Goal: Information Seeking & Learning: Learn about a topic

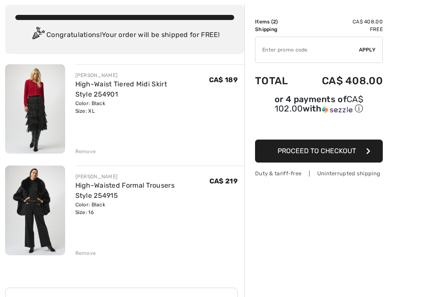
click at [96, 257] on div "JOSEPH RIBKOFF High-Waist Tiered Midi Skirt Style 254901 Color: Black Size: XL …" at bounding box center [125, 281] width 240 height 434
click at [93, 260] on div "JOSEPH RIBKOFF High-Waist Tiered Midi Skirt Style 254901 Color: Black Size: XL …" at bounding box center [125, 281] width 240 height 434
click at [90, 258] on div "JOSEPH RIBKOFF High-Waist Tiered Midi Skirt Style 254901 Color: Black Size: XL …" at bounding box center [125, 281] width 240 height 434
click at [95, 250] on div "Remove" at bounding box center [85, 254] width 21 height 8
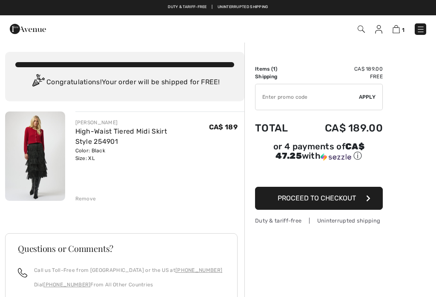
click at [417, 32] on img at bounding box center [421, 29] width 9 height 9
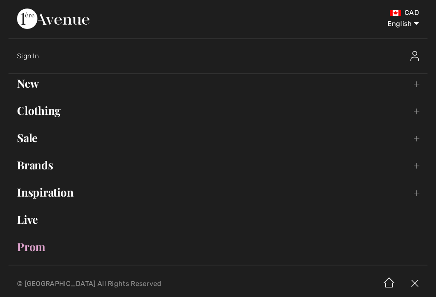
click at [57, 174] on link "Brands Open submenu" at bounding box center [218, 165] width 419 height 19
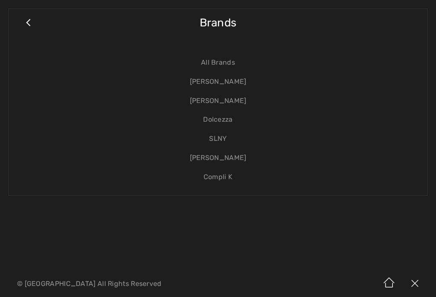
click at [242, 85] on link "[PERSON_NAME]" at bounding box center [217, 81] width 401 height 19
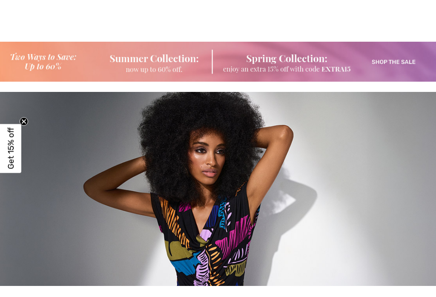
checkbox input "true"
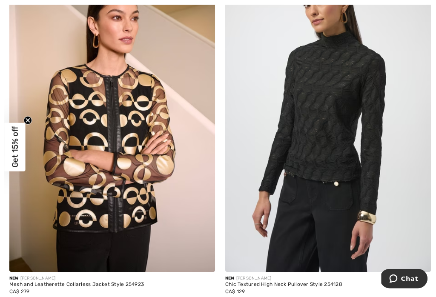
scroll to position [390, 0]
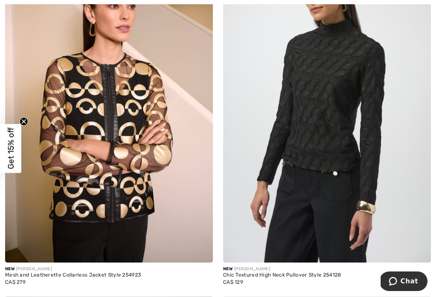
click at [333, 110] on img at bounding box center [327, 107] width 208 height 312
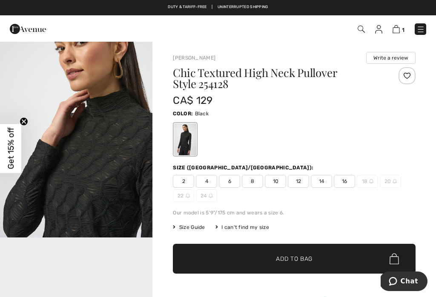
scroll to position [251, 0]
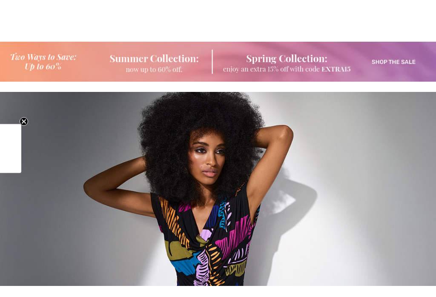
checkbox input "true"
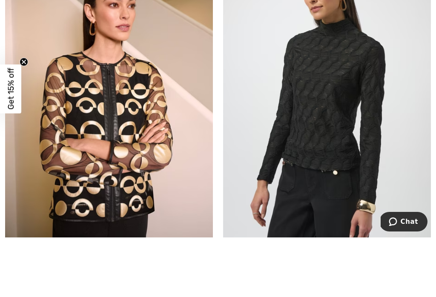
scroll to position [390, 0]
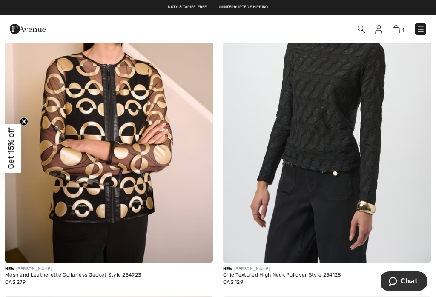
click at [148, 132] on img at bounding box center [109, 107] width 208 height 312
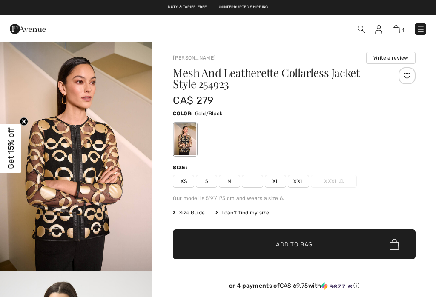
checkbox input "true"
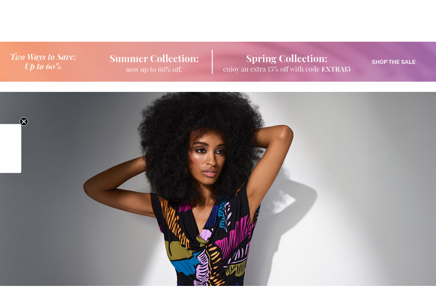
checkbox input "true"
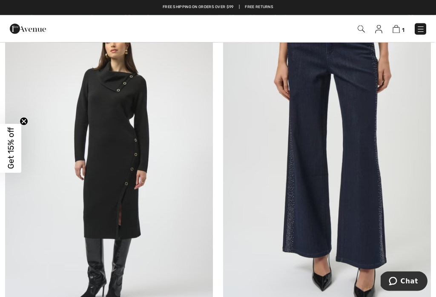
scroll to position [1739, 0]
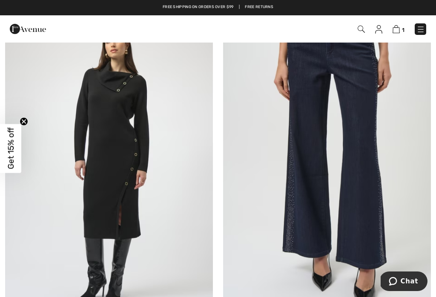
click at [377, 168] on img at bounding box center [327, 154] width 208 height 312
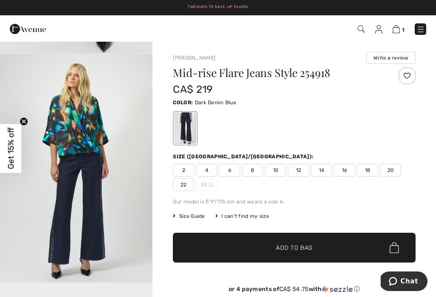
scroll to position [203, 0]
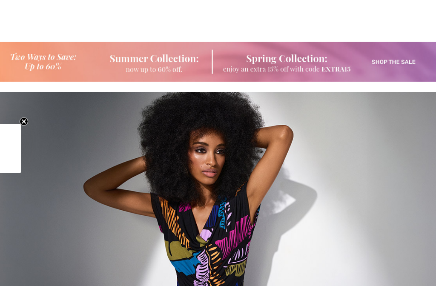
checkbox input "true"
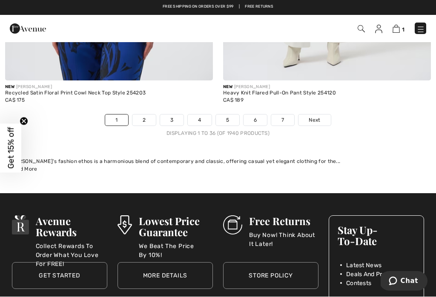
scroll to position [6708, 0]
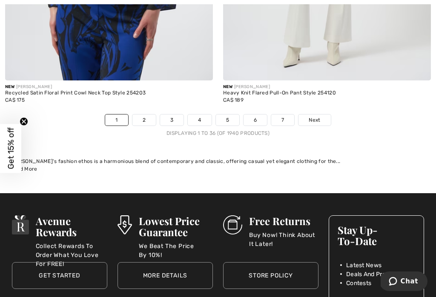
click at [142, 116] on link "2" at bounding box center [144, 120] width 23 height 11
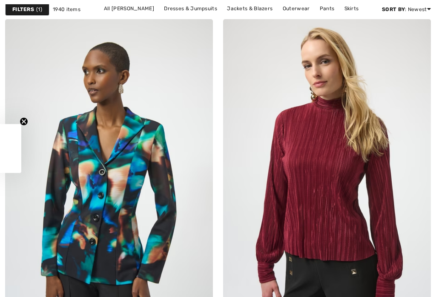
checkbox input "true"
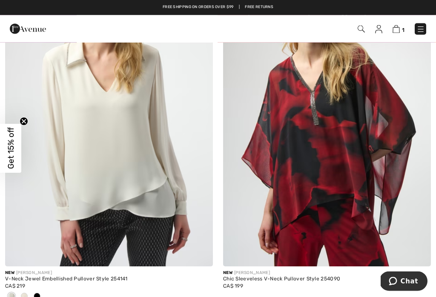
scroll to position [1768, 0]
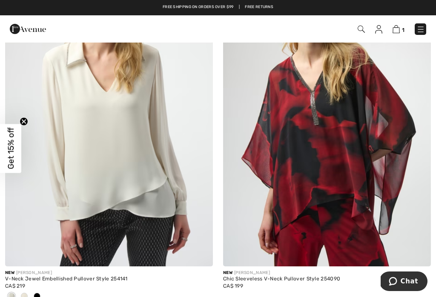
click at [133, 147] on img at bounding box center [109, 111] width 208 height 312
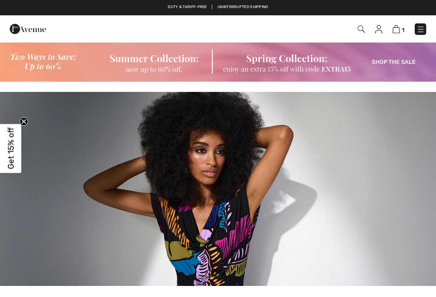
checkbox input "true"
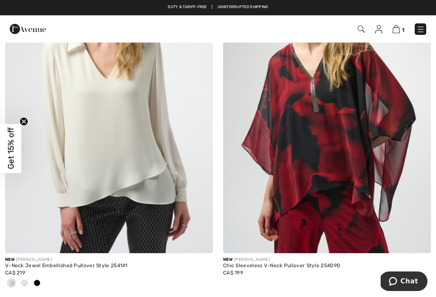
scroll to position [1782, 0]
click at [423, 26] on img at bounding box center [421, 29] width 9 height 9
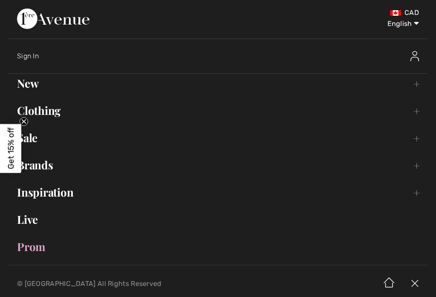
click at [56, 173] on link "Brands Open submenu" at bounding box center [218, 165] width 419 height 19
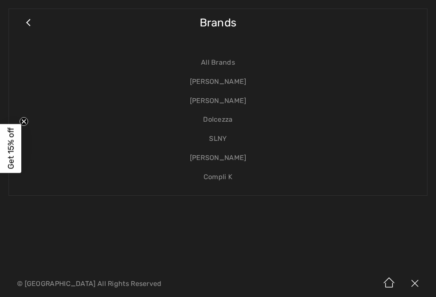
click at [237, 106] on link "[PERSON_NAME]" at bounding box center [217, 101] width 401 height 19
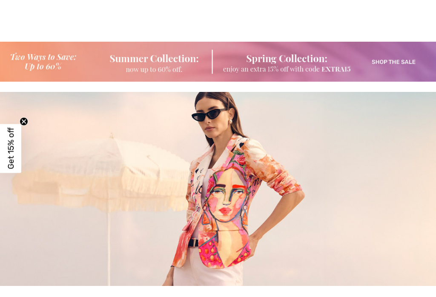
scroll to position [344, 0]
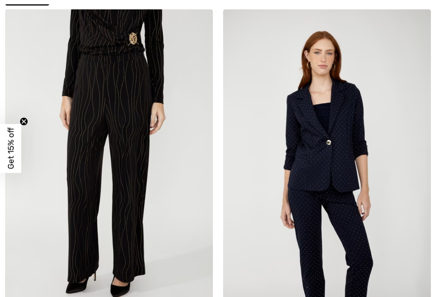
checkbox input "true"
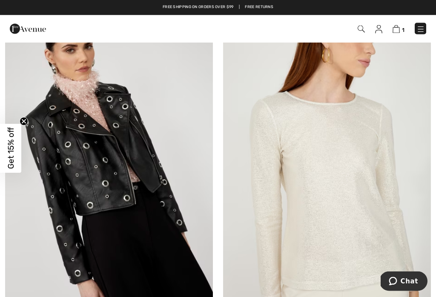
scroll to position [4243, 0]
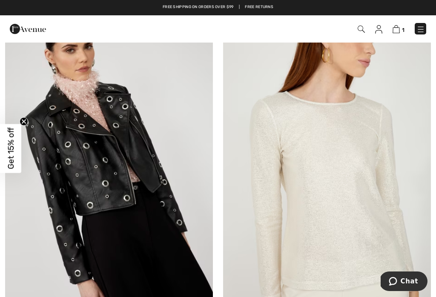
click at [135, 156] on img at bounding box center [109, 165] width 208 height 312
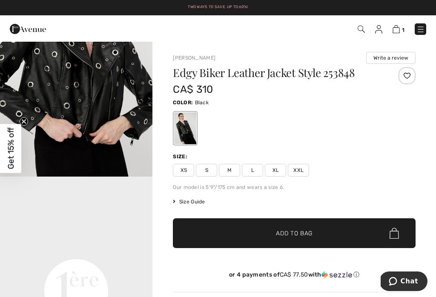
scroll to position [322, 0]
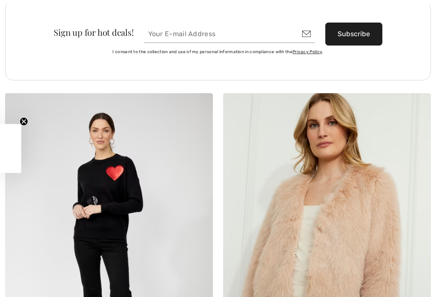
checkbox input "true"
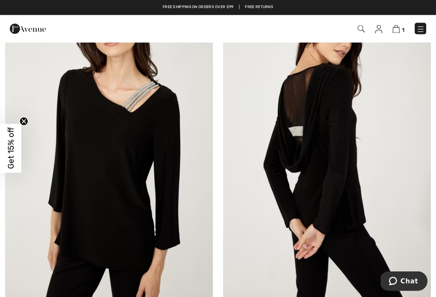
scroll to position [5394, 0]
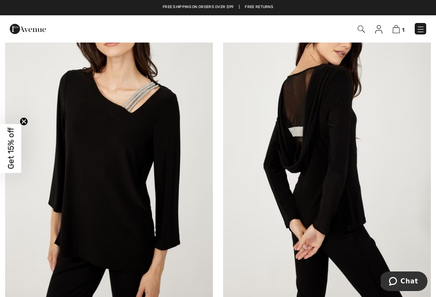
click at [347, 169] on img at bounding box center [327, 143] width 208 height 312
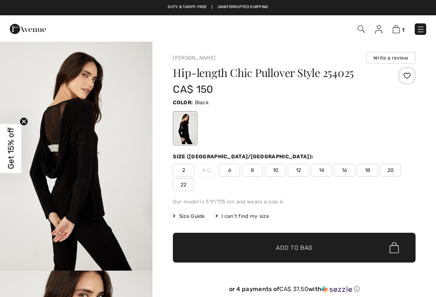
checkbox input "true"
click at [126, 128] on img "1 / 4" at bounding box center [76, 156] width 153 height 229
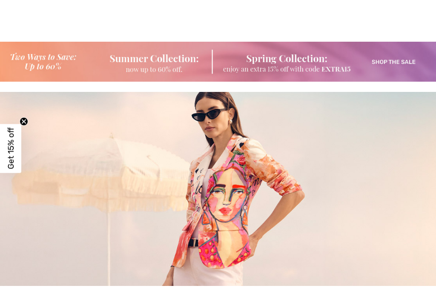
checkbox input "true"
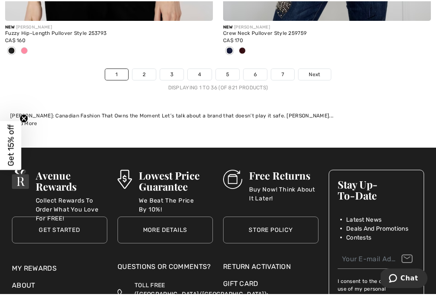
scroll to position [6739, 0]
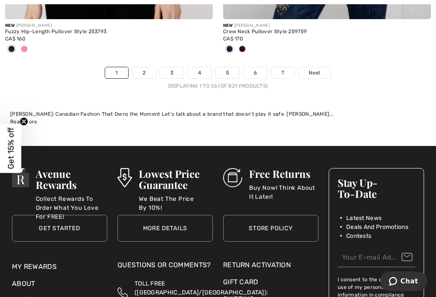
click at [150, 70] on link "2" at bounding box center [144, 72] width 23 height 11
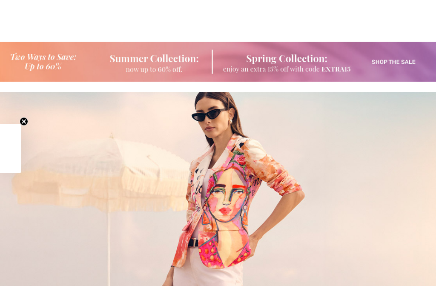
checkbox input "true"
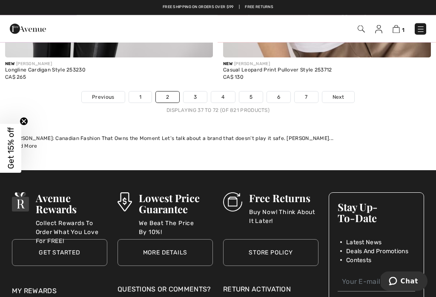
scroll to position [6673, 0]
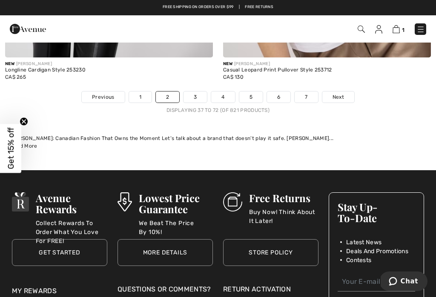
click at [194, 95] on link "3" at bounding box center [195, 97] width 23 height 11
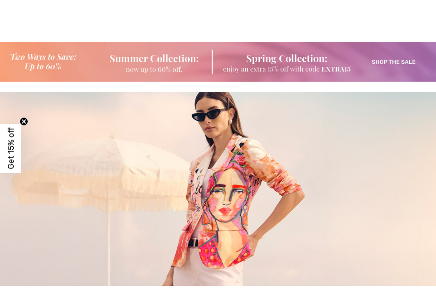
scroll to position [447, 0]
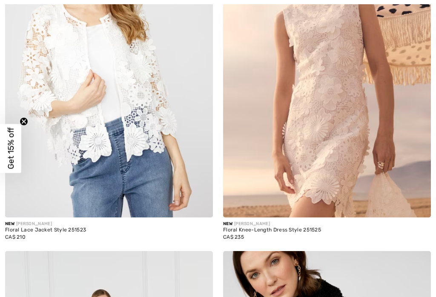
checkbox input "true"
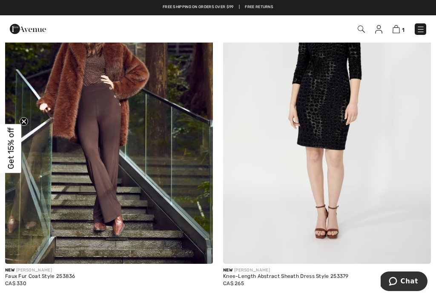
scroll to position [1092, 0]
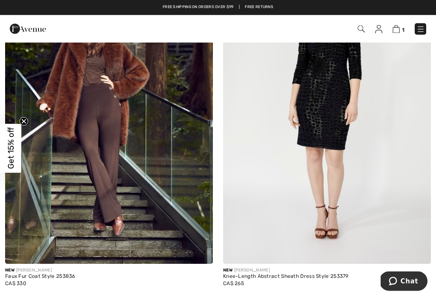
click at [145, 133] on img at bounding box center [109, 109] width 208 height 312
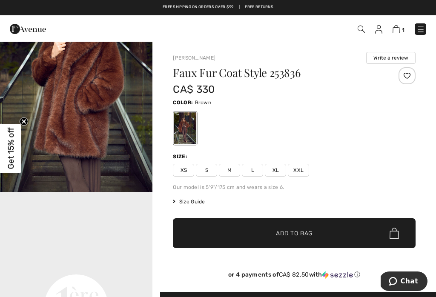
scroll to position [302, 0]
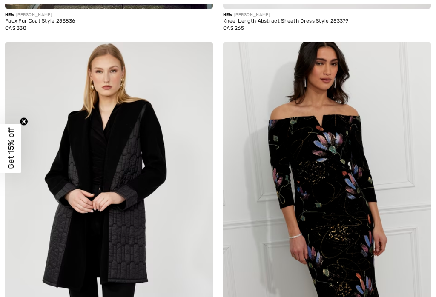
checkbox input "true"
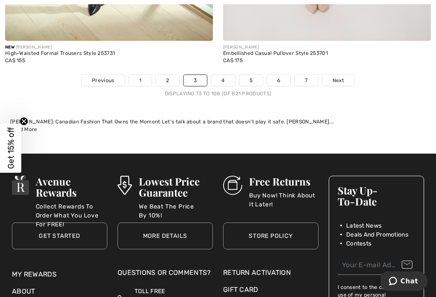
scroll to position [6689, 0]
click at [222, 75] on link "4" at bounding box center [222, 80] width 23 height 11
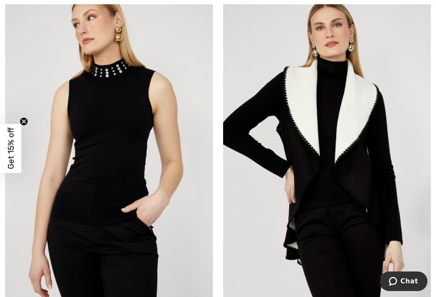
click at [352, 142] on img at bounding box center [327, 149] width 208 height 312
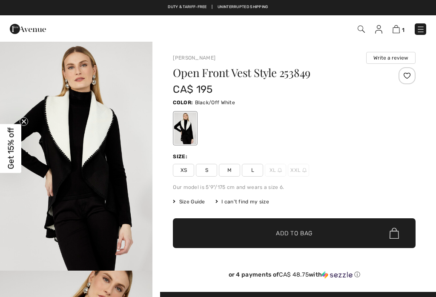
checkbox input "true"
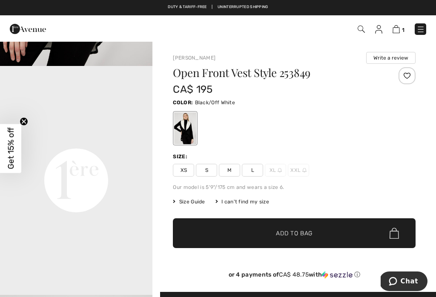
scroll to position [480, 0]
click at [123, 142] on video "Your browser does not support the video tag." at bounding box center [76, 104] width 153 height 76
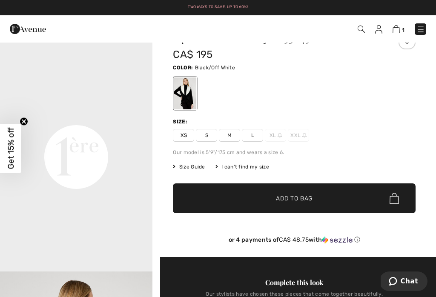
scroll to position [0, 0]
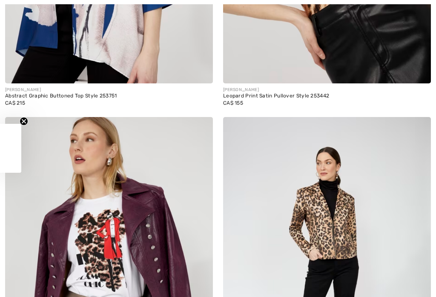
checkbox input "true"
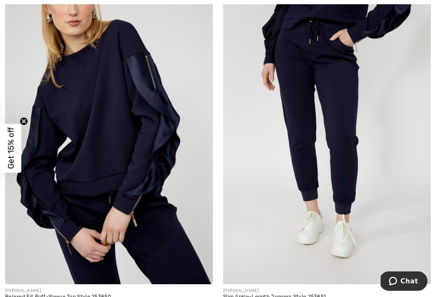
scroll to position [3215, 0]
click at [141, 143] on img at bounding box center [109, 129] width 208 height 312
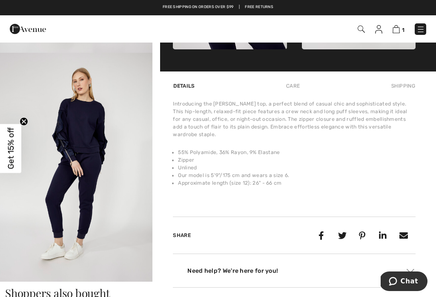
scroll to position [452, 0]
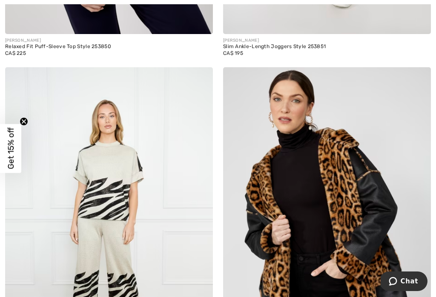
scroll to position [3470, 0]
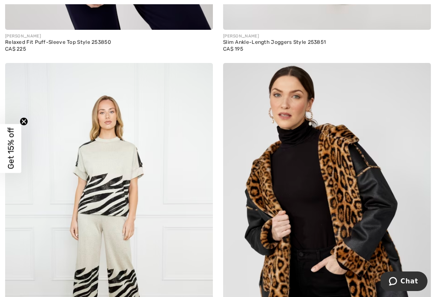
click at [352, 193] on img at bounding box center [327, 219] width 208 height 312
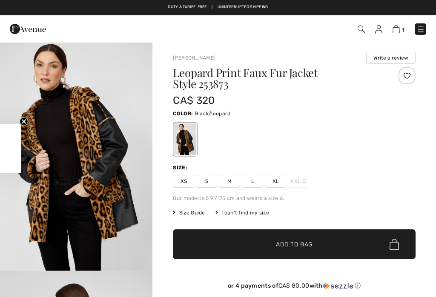
scroll to position [272, 0]
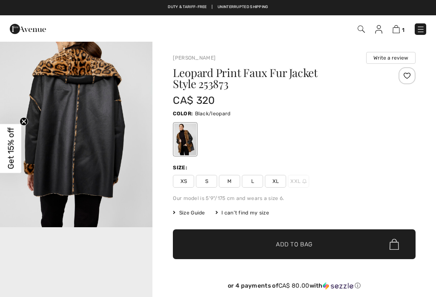
checkbox input "true"
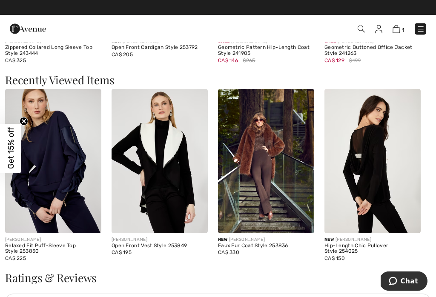
scroll to position [838, 0]
